Goal: Task Accomplishment & Management: Manage account settings

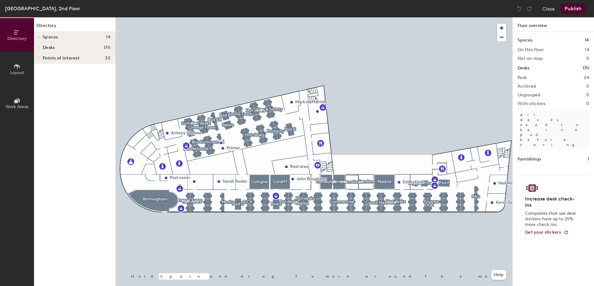
click at [18, 66] on icon at bounding box center [17, 66] width 6 height 5
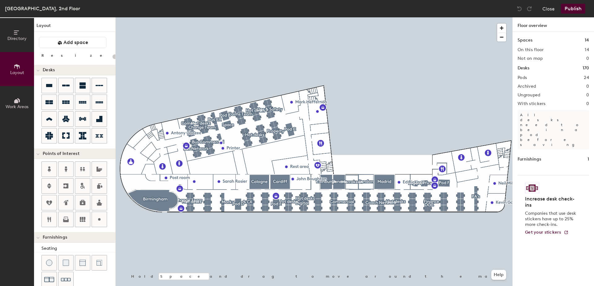
click at [18, 102] on icon at bounding box center [17, 100] width 7 height 7
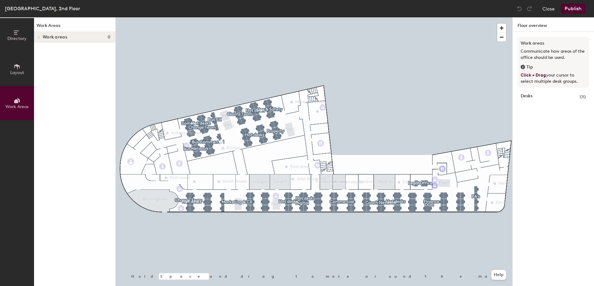
click at [18, 32] on icon at bounding box center [17, 32] width 7 height 7
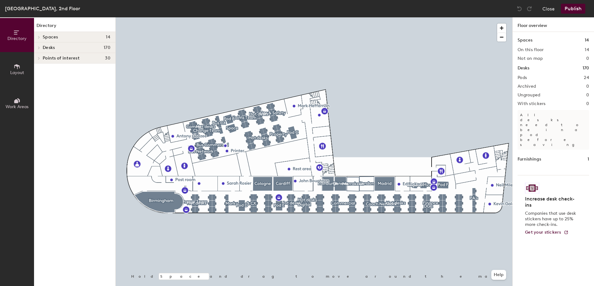
click at [52, 48] on span "Desks" at bounding box center [49, 47] width 12 height 5
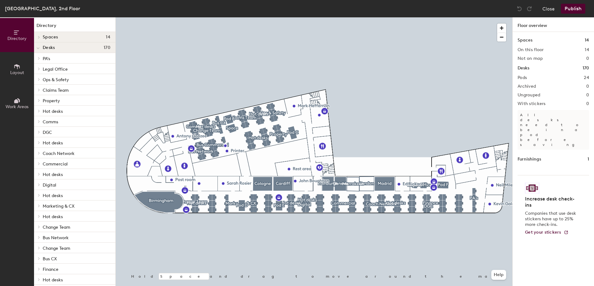
click at [61, 79] on span "Ops & Safety" at bounding box center [56, 79] width 26 height 5
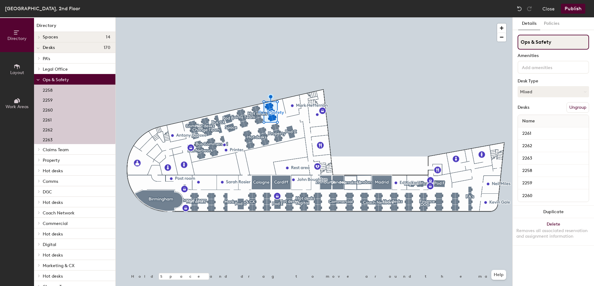
drag, startPoint x: 551, startPoint y: 42, endPoint x: 523, endPoint y: 43, distance: 27.9
click at [523, 43] on input "Ops & Safety" at bounding box center [553, 42] width 71 height 15
click at [569, 44] on input "Ops & Safety" at bounding box center [553, 42] width 71 height 15
click at [558, 44] on input "Ops & Safety" at bounding box center [553, 42] width 71 height 15
type input "Ops & Safety"
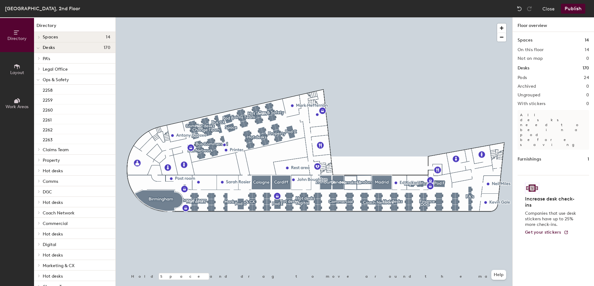
click at [53, 80] on span "Ops & Safety" at bounding box center [56, 79] width 26 height 5
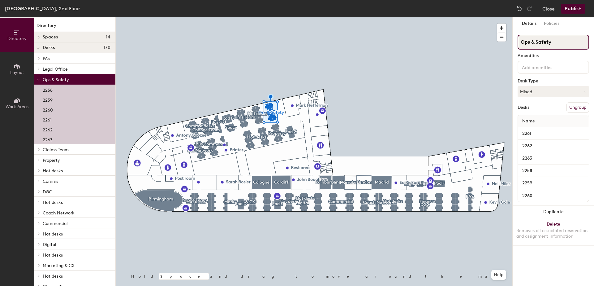
click at [519, 41] on input "Ops & Safety" at bounding box center [553, 42] width 71 height 15
click at [522, 41] on input "to be changed Ops & Safety" at bounding box center [553, 42] width 71 height 15
click at [555, 41] on input "To be changed Ops & Safety" at bounding box center [553, 42] width 71 height 15
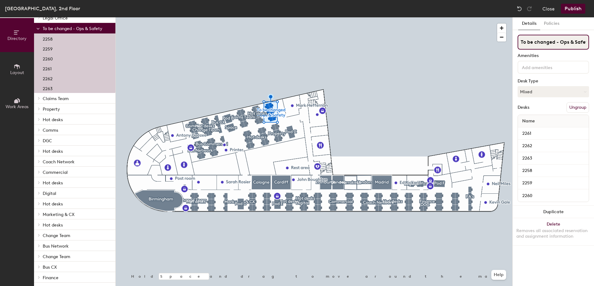
scroll to position [62, 0]
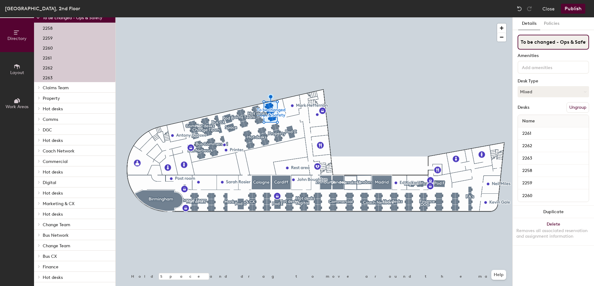
type input "To be changed - Ops & Safety"
click at [67, 225] on span "Change Team" at bounding box center [57, 224] width 28 height 5
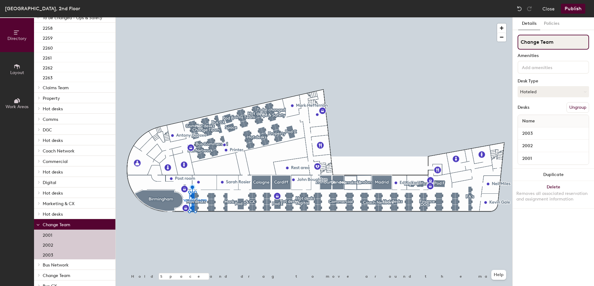
drag, startPoint x: 555, startPoint y: 42, endPoint x: 521, endPoint y: 44, distance: 33.8
click at [521, 44] on input "Change Team" at bounding box center [553, 42] width 71 height 15
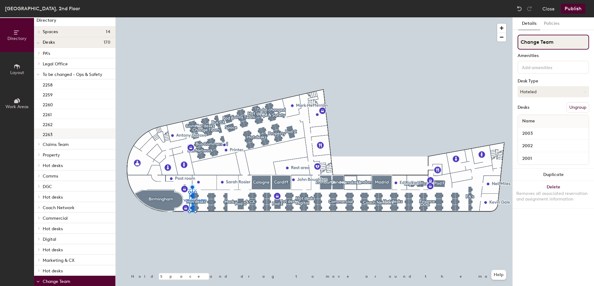
scroll to position [0, 0]
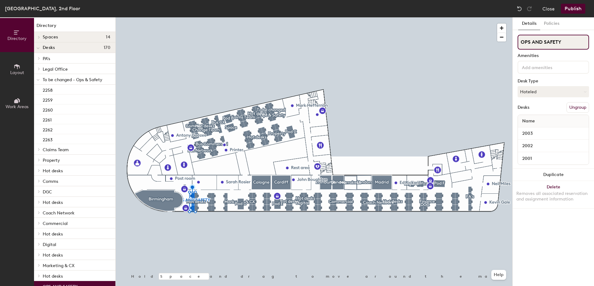
click at [570, 41] on input "OPS AND SAFETY" at bounding box center [553, 42] width 71 height 15
type input "OPS AND SAFETY"
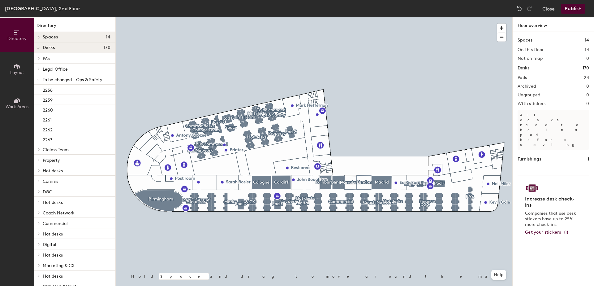
click at [84, 79] on span "To be changed - Ops & Safety" at bounding box center [73, 79] width 60 height 5
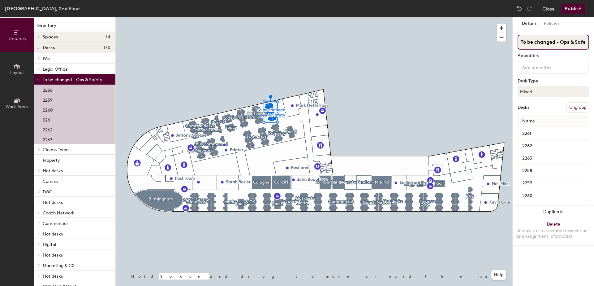
scroll to position [0, 4]
drag, startPoint x: 520, startPoint y: 41, endPoint x: 587, endPoint y: 39, distance: 67.2
click at [587, 39] on input "To be changed - Ops & Safety" at bounding box center [553, 42] width 71 height 15
click at [91, 80] on span "To be changed - Ops & Safety" at bounding box center [73, 79] width 60 height 5
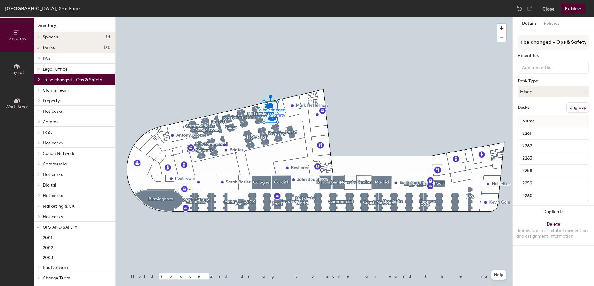
scroll to position [0, 0]
click at [559, 42] on input "To be changed - Ops & Safety" at bounding box center [553, 42] width 71 height 15
drag, startPoint x: 559, startPoint y: 42, endPoint x: 586, endPoint y: 42, distance: 26.9
click at [586, 42] on input "To be changed - Ops & Safety" at bounding box center [553, 42] width 71 height 15
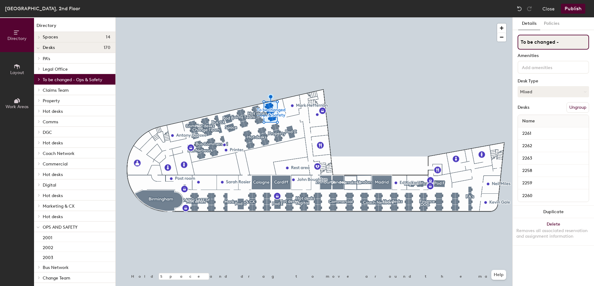
scroll to position [0, 0]
type input "T"
type input "p"
type input "People Team"
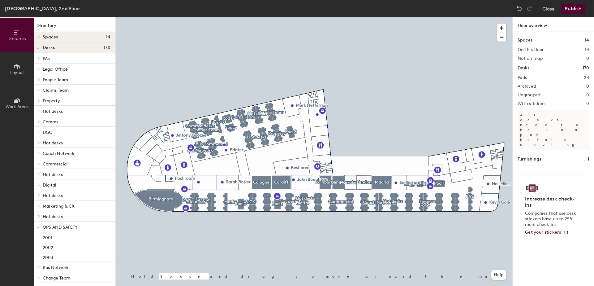
click at [60, 80] on span "People Team" at bounding box center [55, 79] width 25 height 5
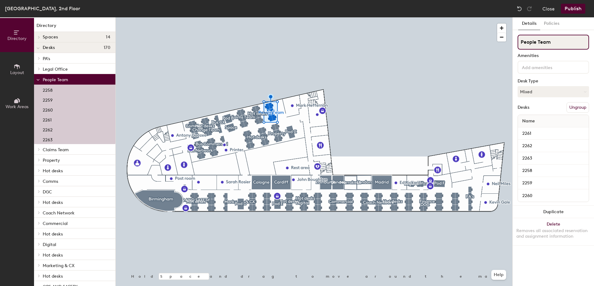
drag, startPoint x: 560, startPoint y: 42, endPoint x: 518, endPoint y: 43, distance: 41.2
click at [518, 43] on input "People Team" at bounding box center [553, 42] width 71 height 15
type input "New People team"
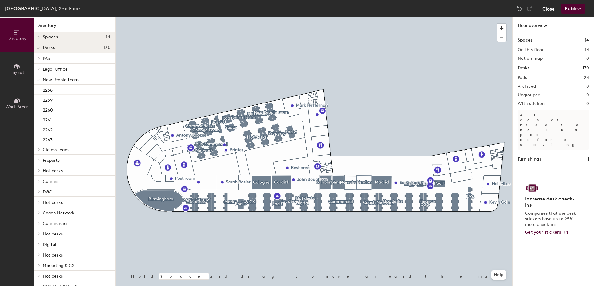
click at [549, 9] on button "Close" at bounding box center [549, 9] width 12 height 10
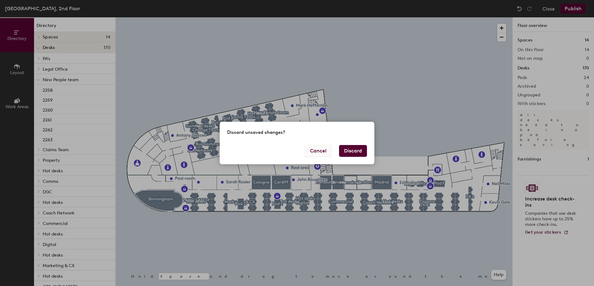
click at [317, 149] on button "Cancel" at bounding box center [318, 151] width 27 height 12
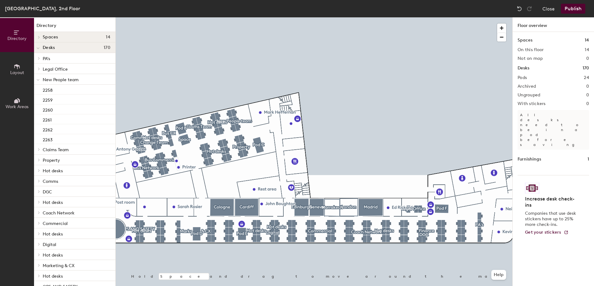
click at [72, 80] on span "New People team" at bounding box center [61, 79] width 36 height 5
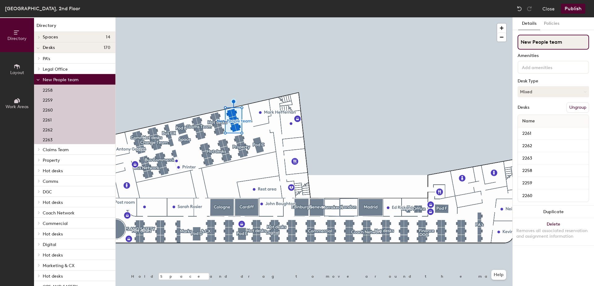
click at [533, 42] on input "New People team" at bounding box center [553, 42] width 71 height 15
type input "New -People team"
click at [569, 9] on button "Publish" at bounding box center [573, 9] width 24 height 10
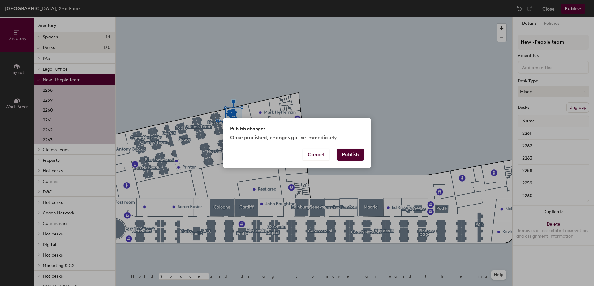
click at [357, 154] on button "Publish" at bounding box center [350, 155] width 27 height 12
